Goal: Information Seeking & Learning: Get advice/opinions

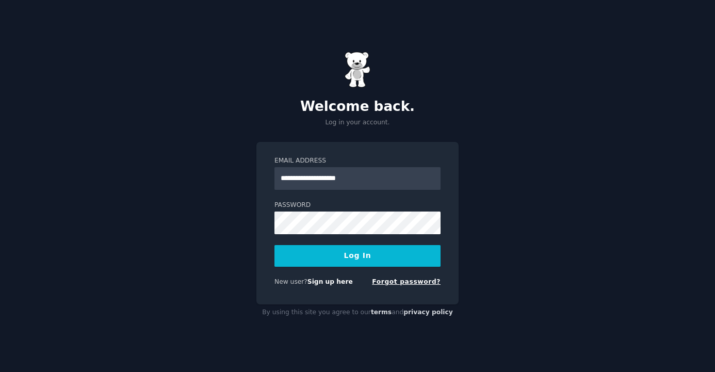
type input "**********"
click at [358, 256] on button "Log In" at bounding box center [358, 256] width 166 height 22
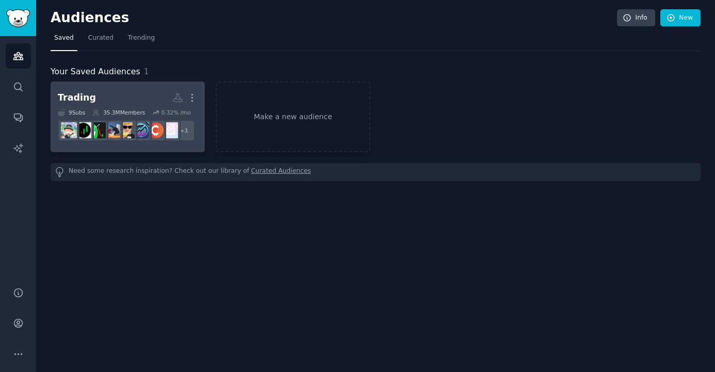
click at [152, 100] on h2 "Trading More" at bounding box center [128, 98] width 140 height 18
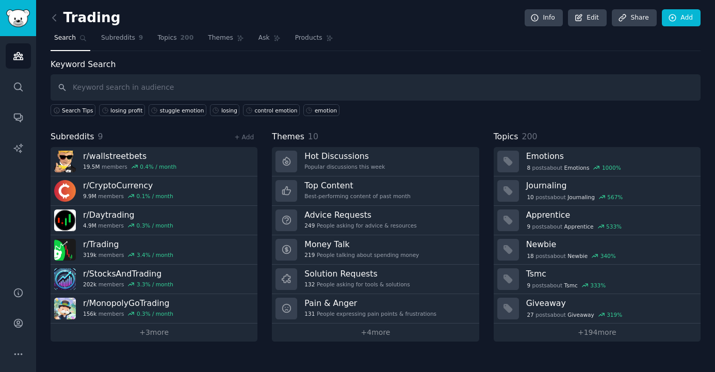
click at [313, 90] on input "text" at bounding box center [376, 87] width 650 height 26
type input "salary"
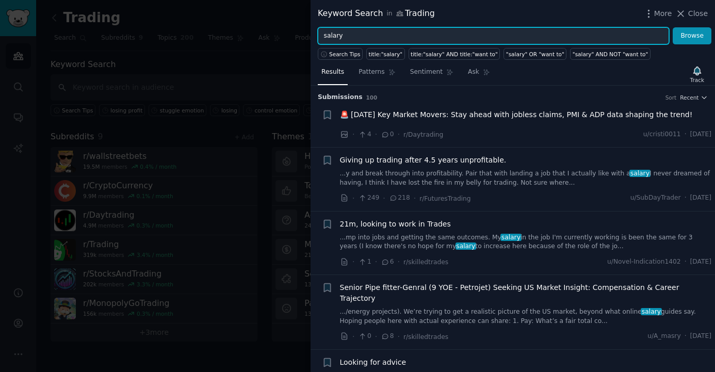
click at [454, 36] on input "salary" at bounding box center [494, 36] width 352 height 18
click at [693, 36] on button "Browse" at bounding box center [692, 36] width 39 height 18
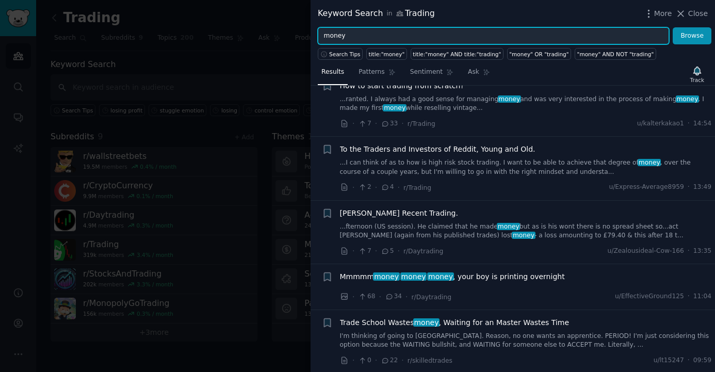
scroll to position [816, 0]
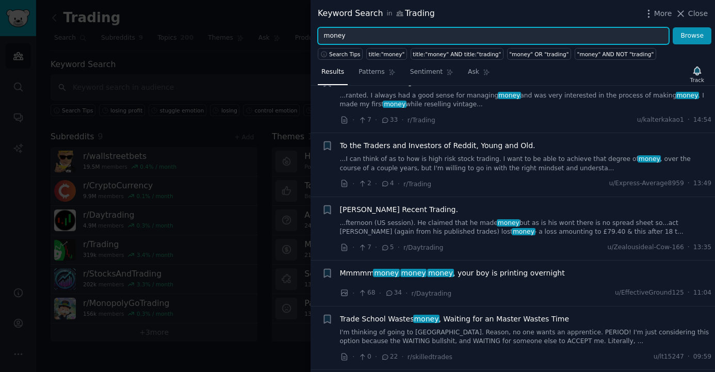
click at [474, 36] on input "money" at bounding box center [494, 36] width 352 height 18
type input "live with trading"
click at [693, 36] on button "Browse" at bounding box center [692, 36] width 39 height 18
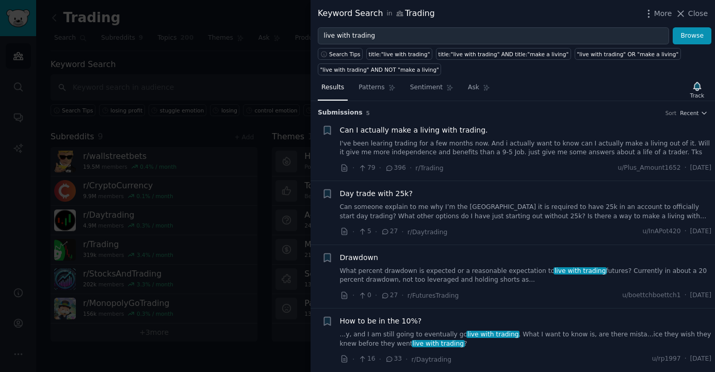
click at [438, 129] on span "Can I actually make a living with trading." at bounding box center [414, 130] width 148 height 11
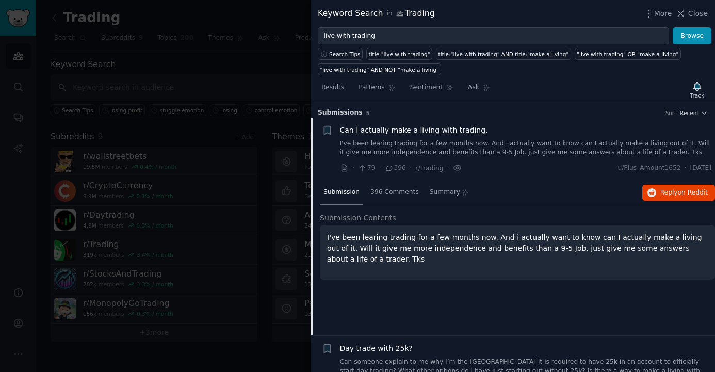
scroll to position [16, 0]
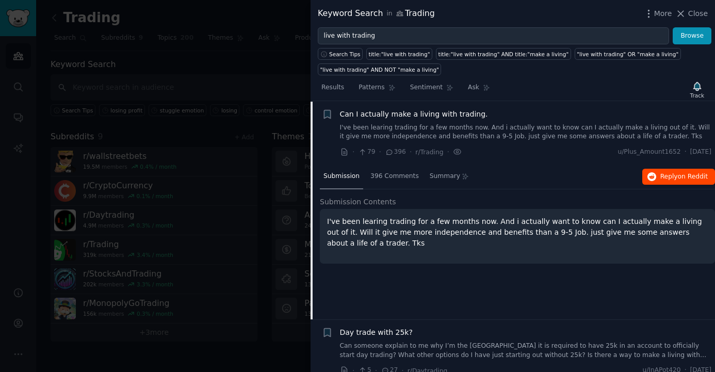
click at [654, 178] on icon "button" at bounding box center [652, 176] width 9 height 9
